Goal: Information Seeking & Learning: Learn about a topic

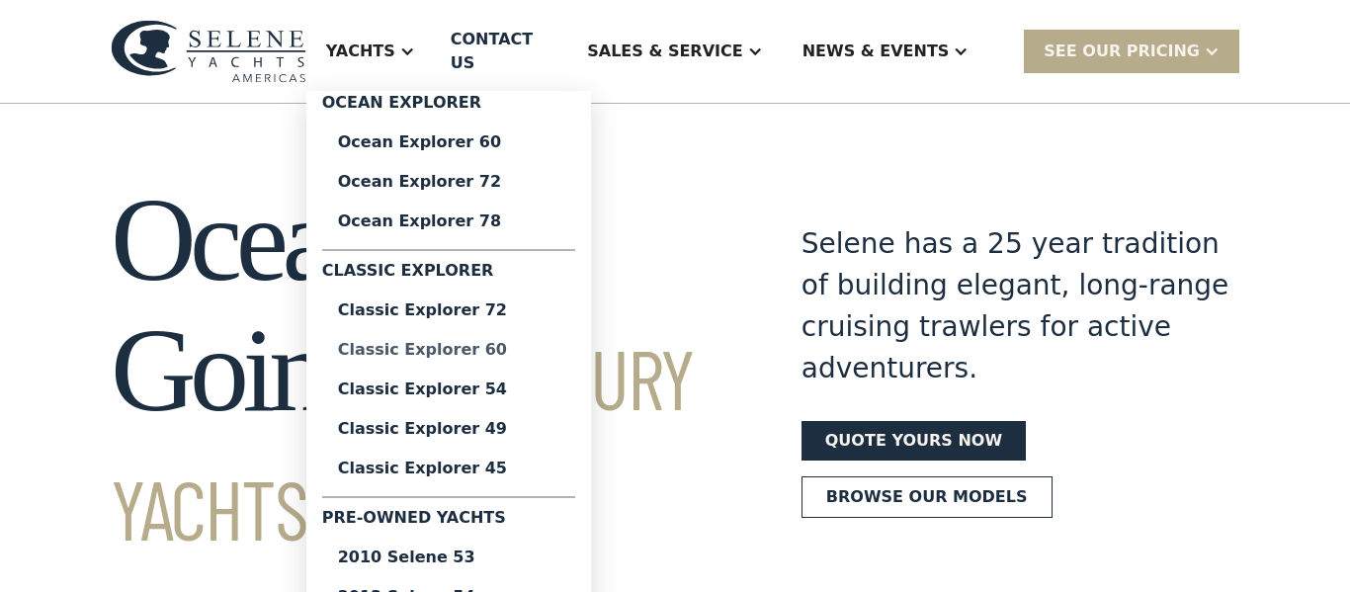
click at [512, 342] on div "Classic Explorer 60" at bounding box center [448, 350] width 221 height 16
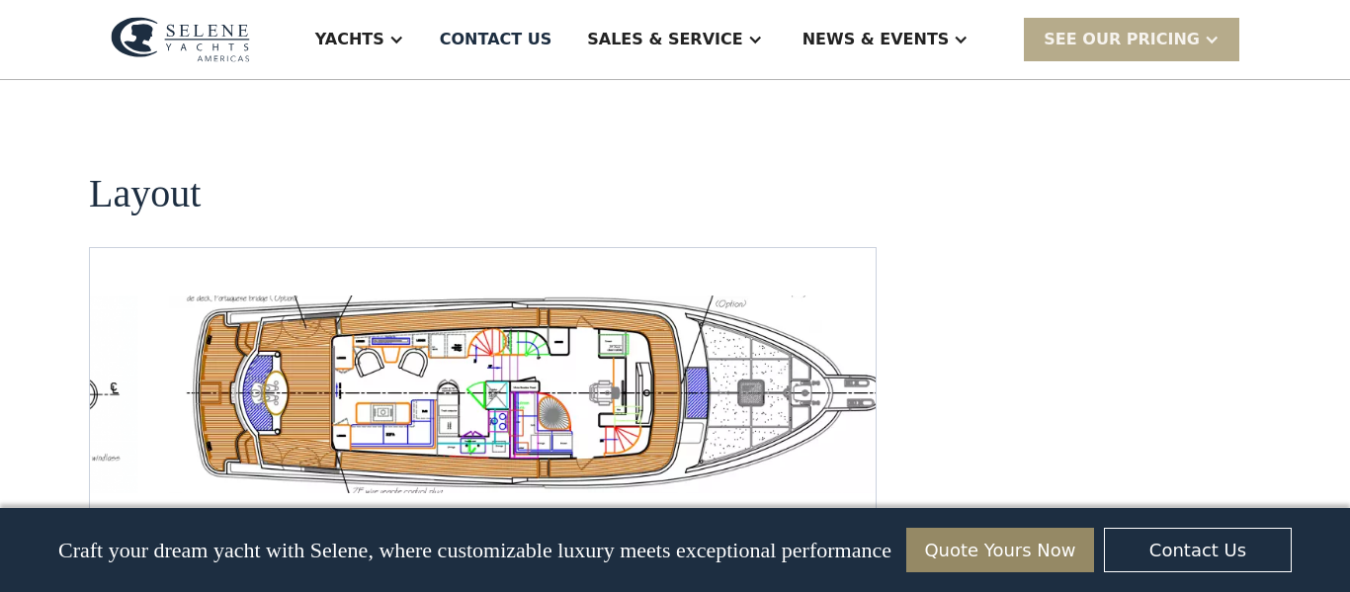
scroll to position [3805, 0]
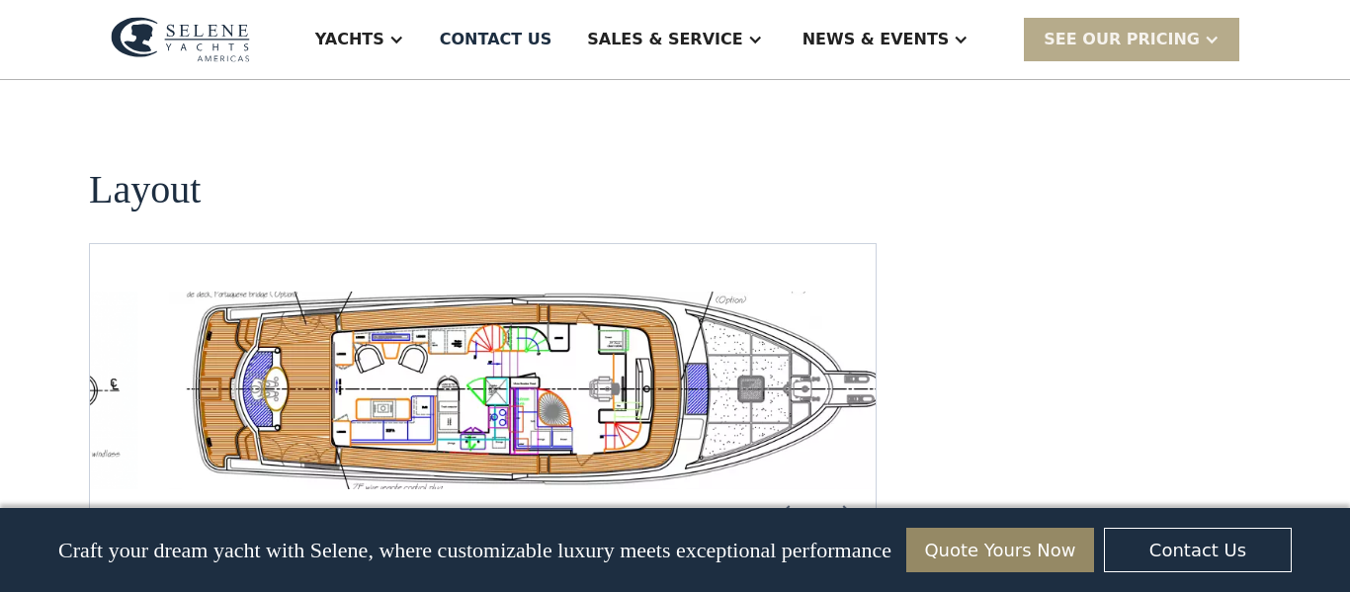
click at [424, 339] on img "open lightbox" at bounding box center [546, 390] width 754 height 198
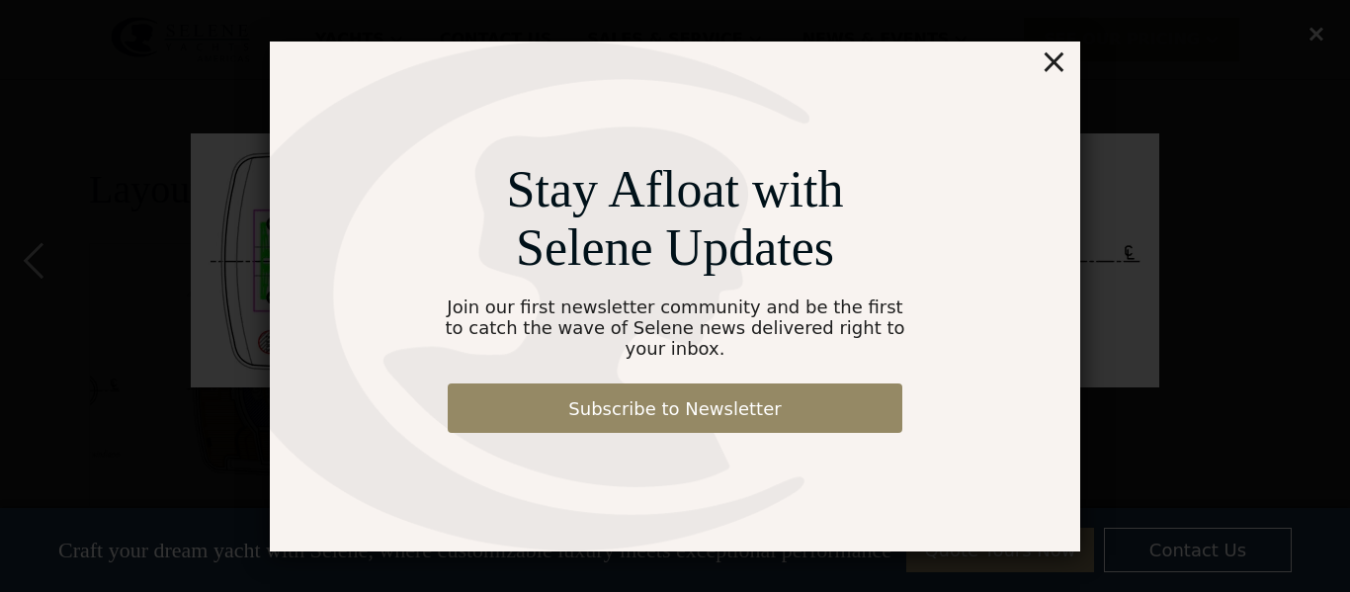
click at [1060, 64] on div "×" at bounding box center [1053, 61] width 29 height 40
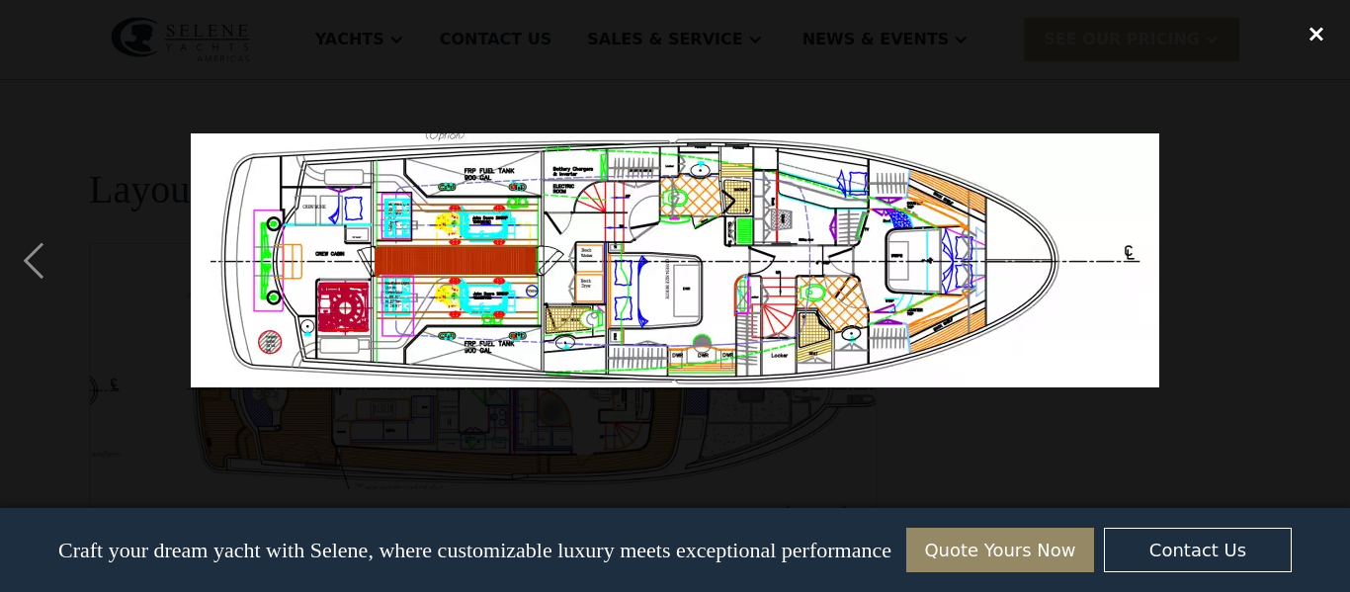
click at [1325, 37] on div "close lightbox" at bounding box center [1316, 33] width 67 height 43
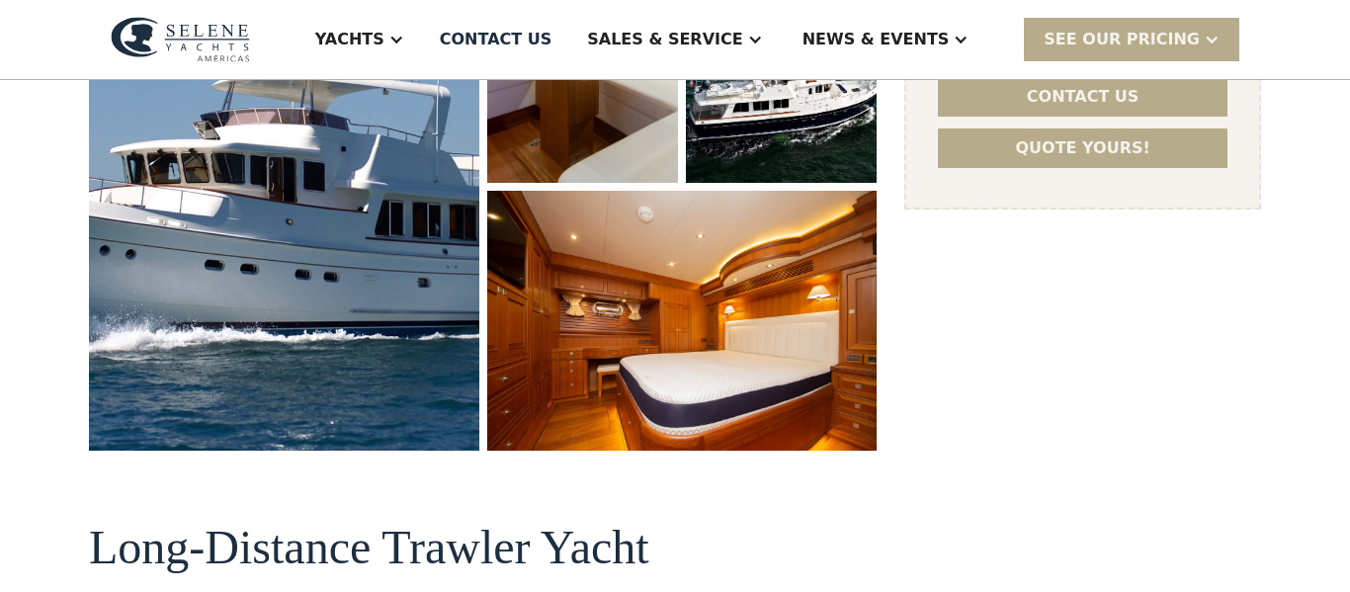
scroll to position [0, 0]
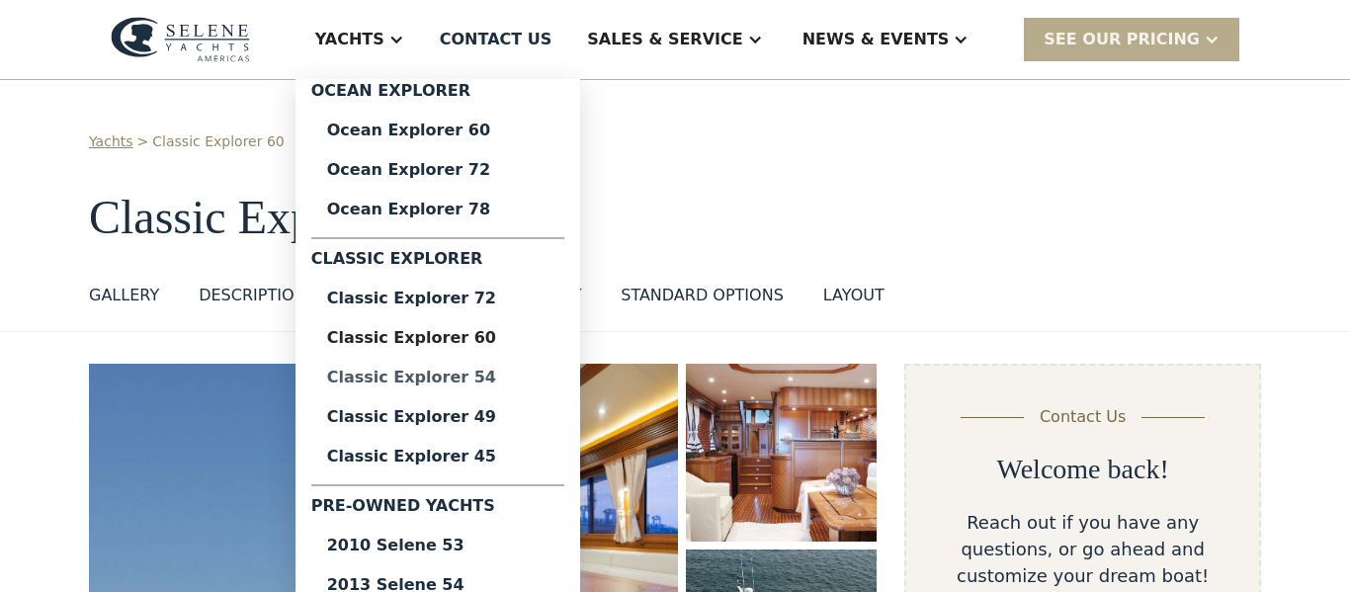
click at [503, 382] on div "Classic Explorer 54" at bounding box center [437, 378] width 221 height 16
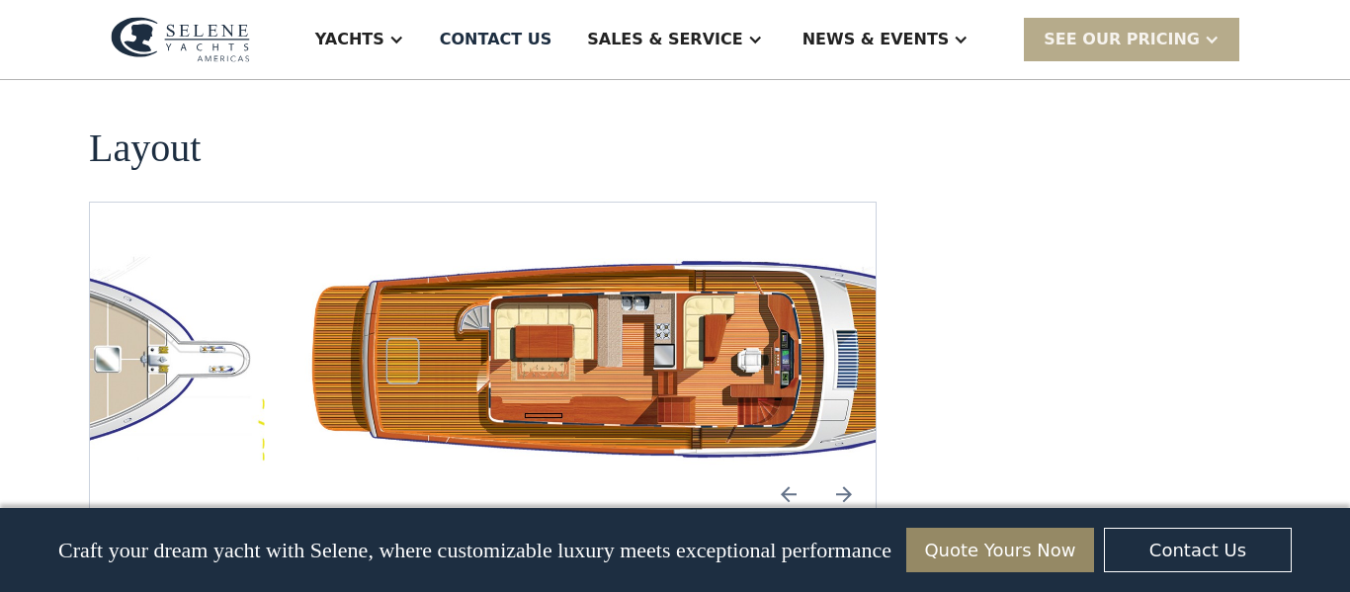
scroll to position [3571, 0]
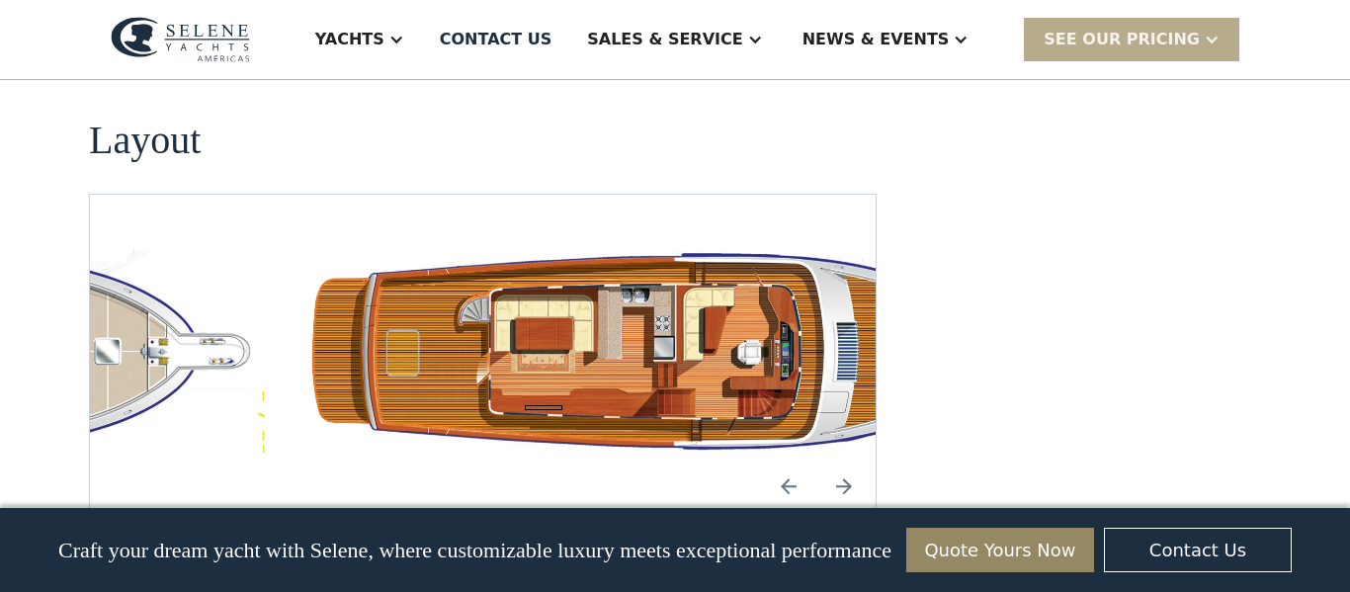
click at [345, 280] on img "open lightbox" at bounding box center [672, 351] width 754 height 219
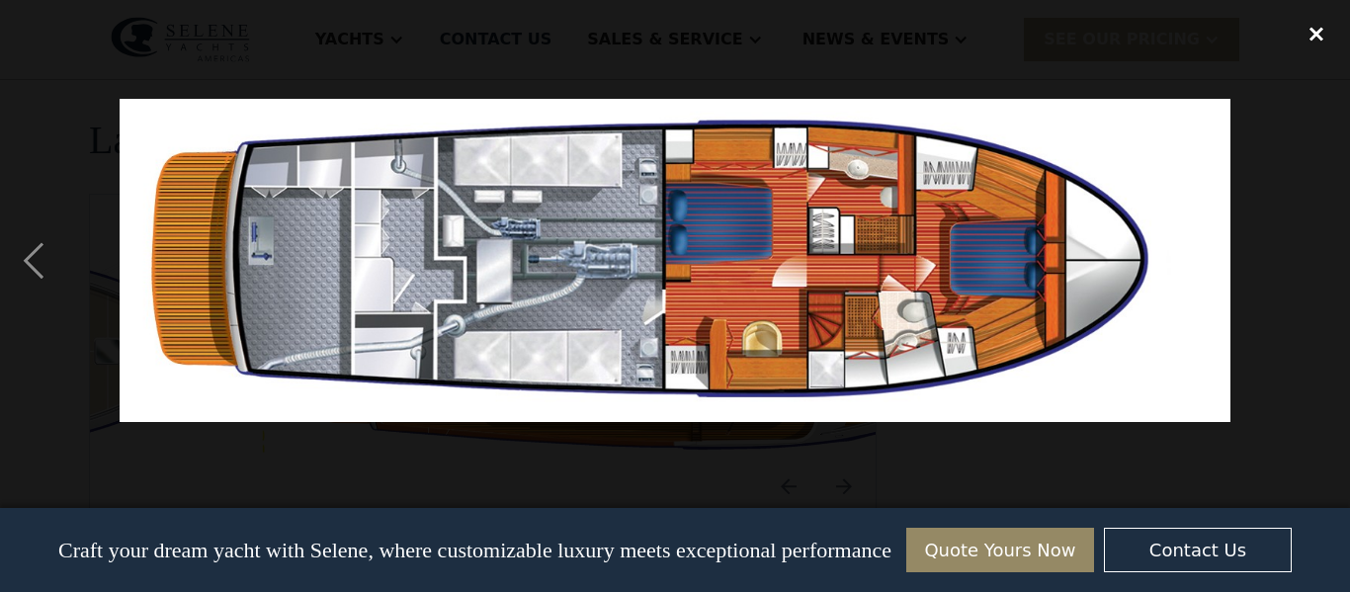
click at [1321, 48] on div "close lightbox" at bounding box center [1316, 33] width 67 height 43
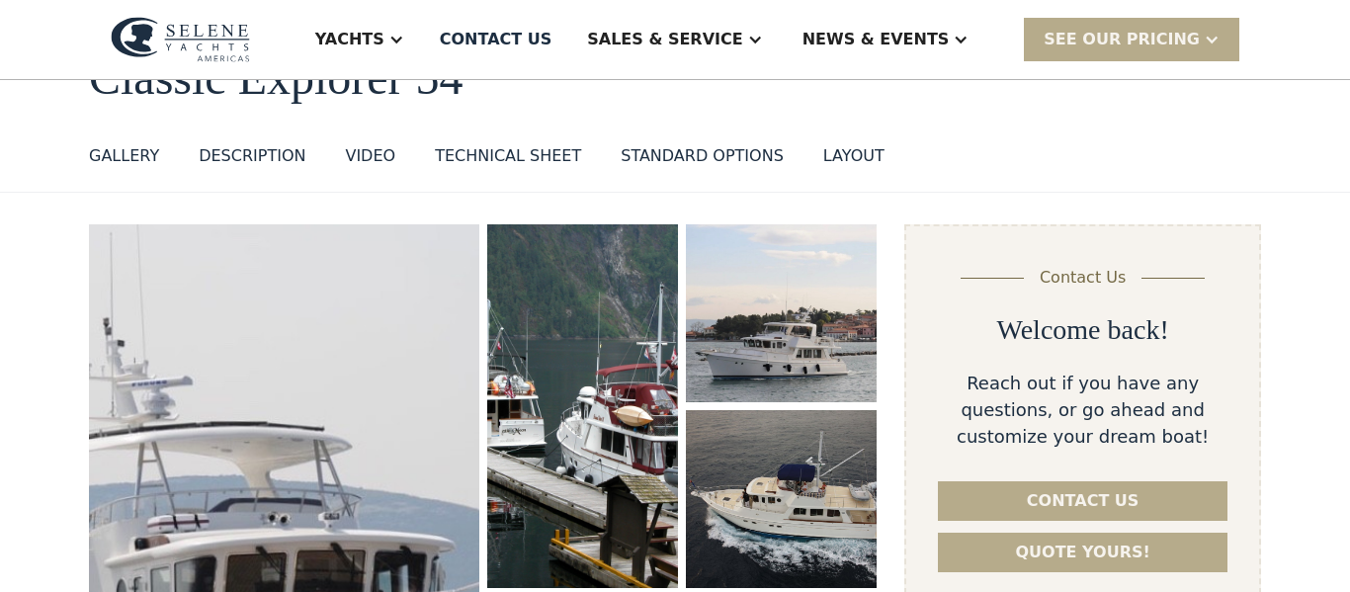
scroll to position [0, 0]
